Goal: Task Accomplishment & Management: Use online tool/utility

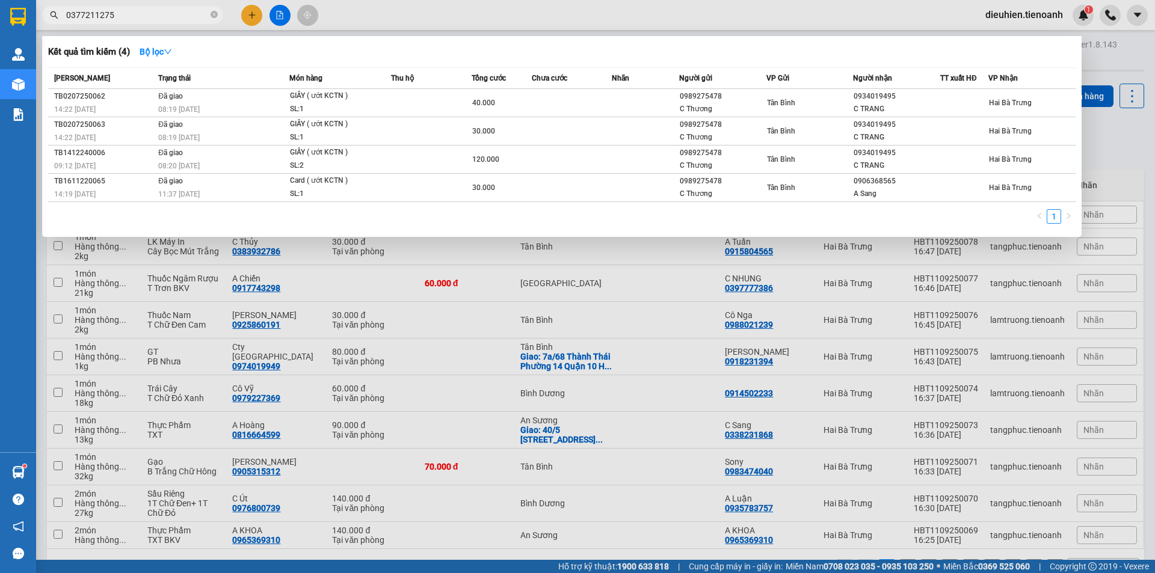
type input "0377211275"
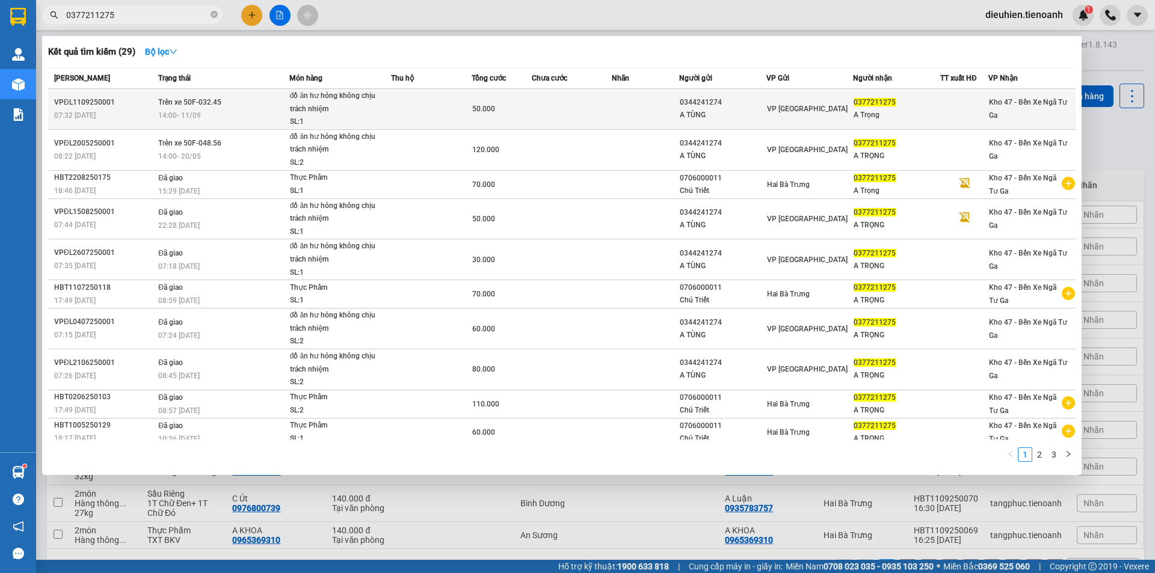
click at [314, 123] on div "SL: 1" at bounding box center [335, 121] width 90 height 13
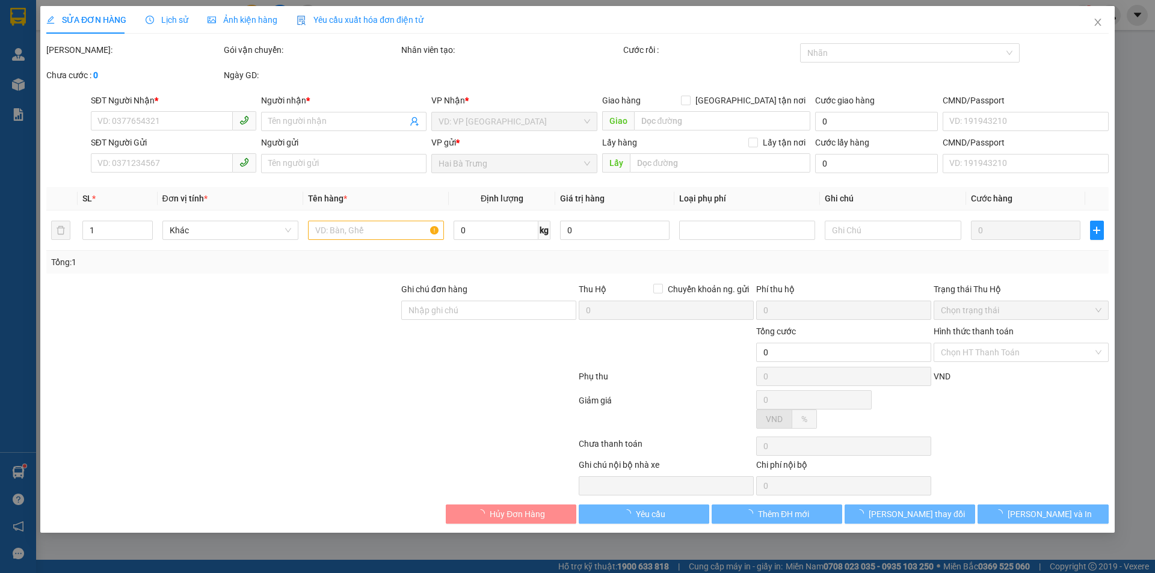
type input "0377211275"
type input "A Trọng"
type input "0344241274"
type input "A TÙNG"
type input "50.000"
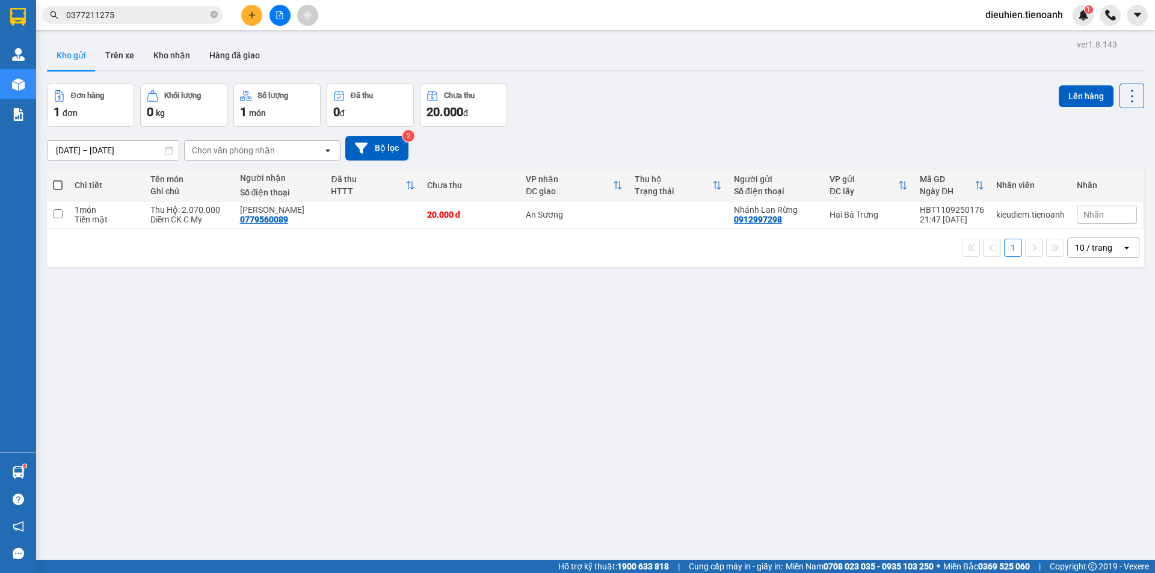
click at [129, 16] on input "0377211275" at bounding box center [137, 14] width 142 height 13
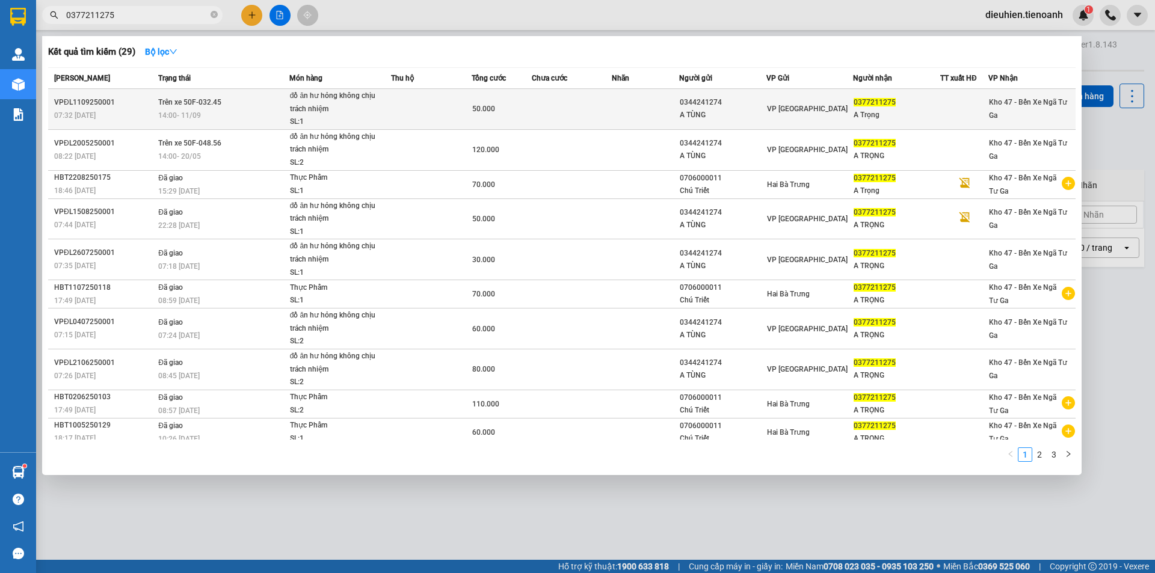
click at [209, 99] on span "Trên xe 50F-032.45" at bounding box center [189, 102] width 63 height 8
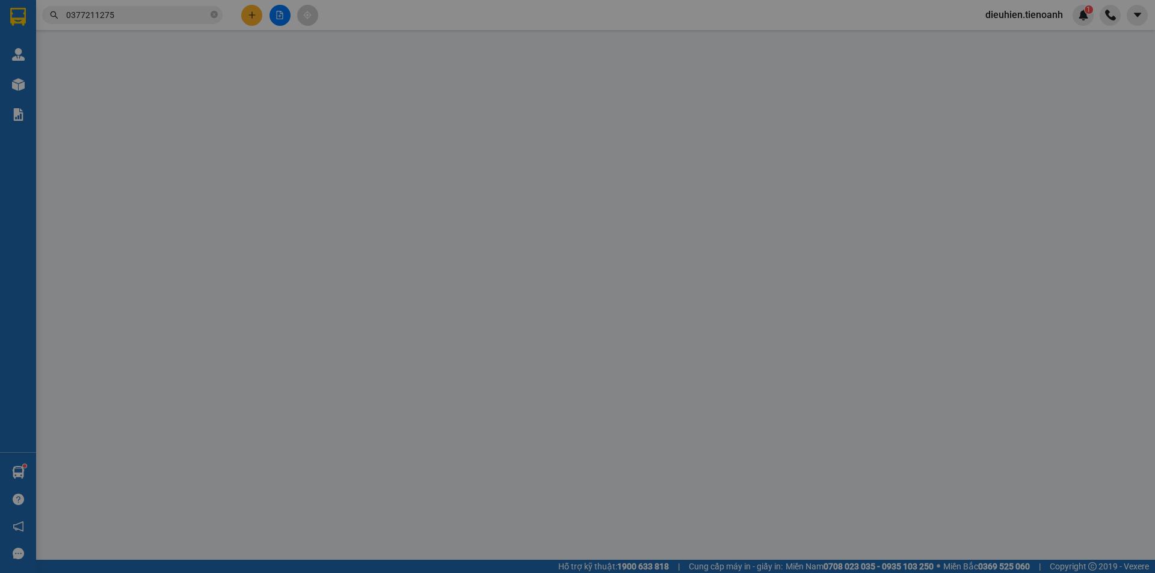
type input "0377211275"
type input "A Trọng"
type input "0344241274"
type input "A TÙNG"
type input "50.000"
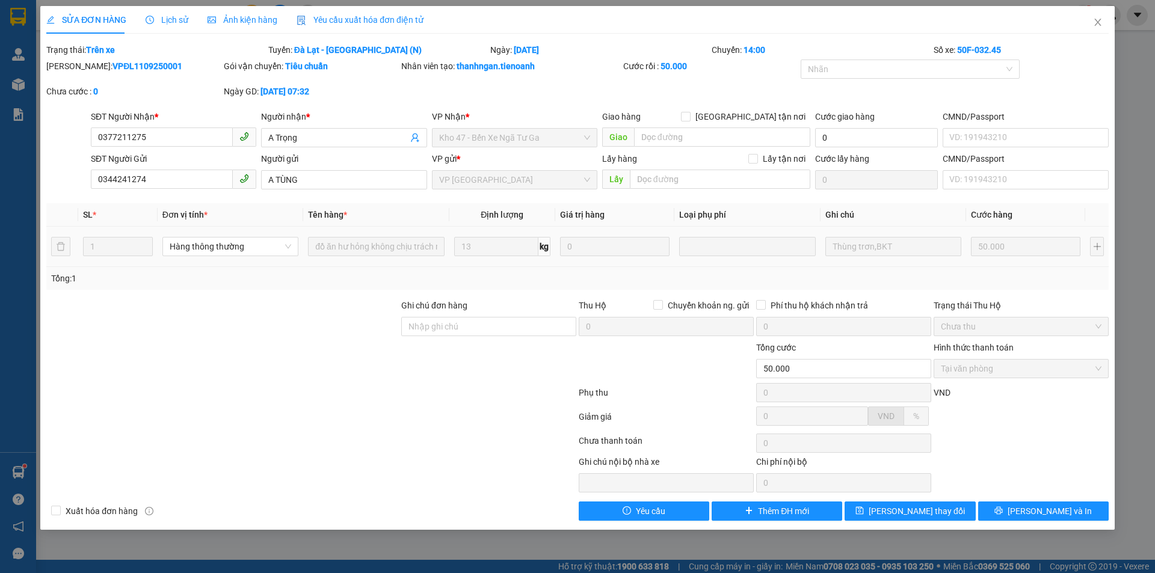
click at [182, 10] on div "Lịch sử" at bounding box center [167, 20] width 43 height 28
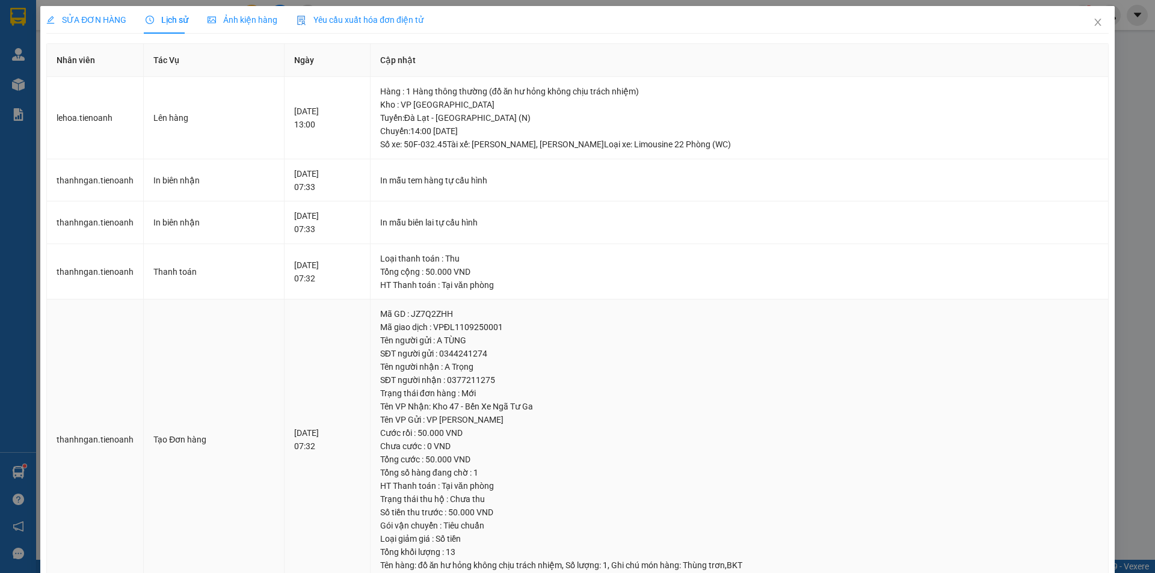
scroll to position [31, 0]
